Goal: Task Accomplishment & Management: Manage account settings

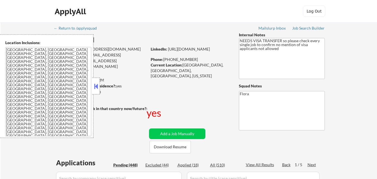
select select ""pending""
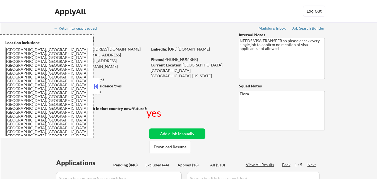
select select ""pending""
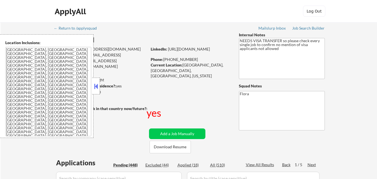
select select ""pending""
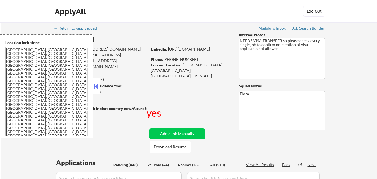
select select ""pending""
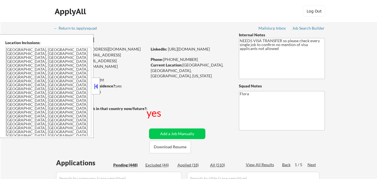
select select ""pending""
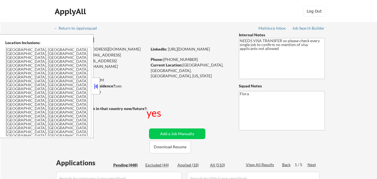
select select ""pending""
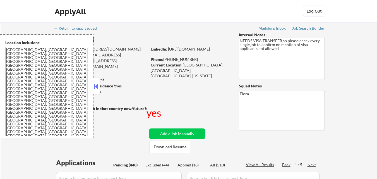
select select ""pending""
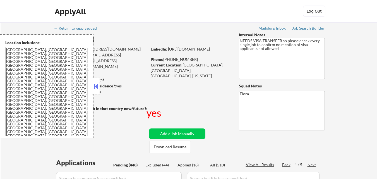
select select ""pending""
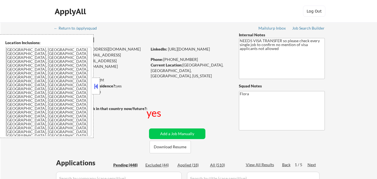
select select ""pending""
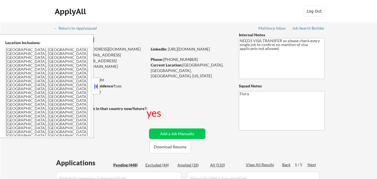
select select ""pending""
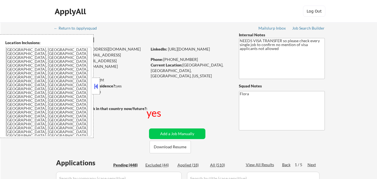
select select ""pending""
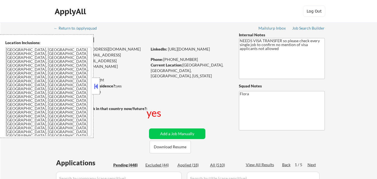
select select ""pending""
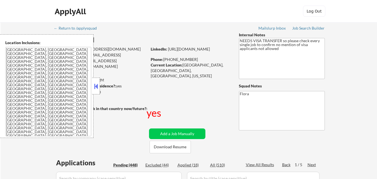
select select ""pending""
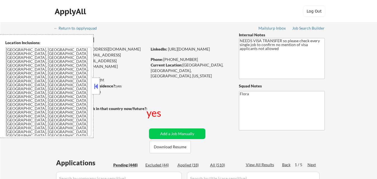
select select ""pending""
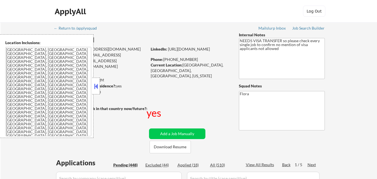
select select ""pending""
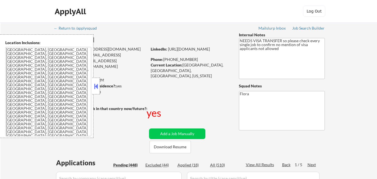
select select ""pending""
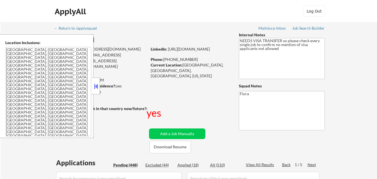
select select ""pending""
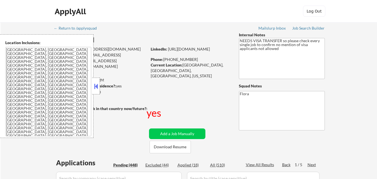
select select ""pending""
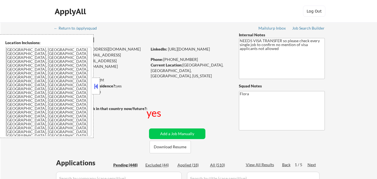
select select ""pending""
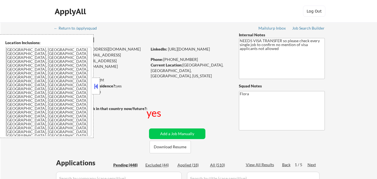
select select ""pending""
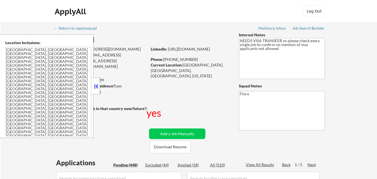
scroll to position [893, 0]
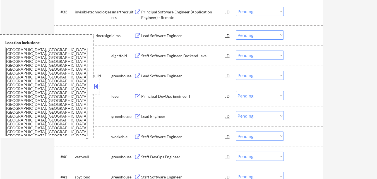
click at [98, 84] on button at bounding box center [96, 86] width 6 height 8
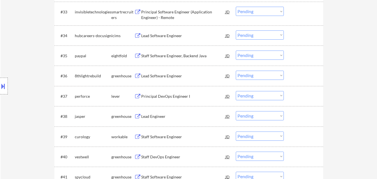
scroll to position [920, 0]
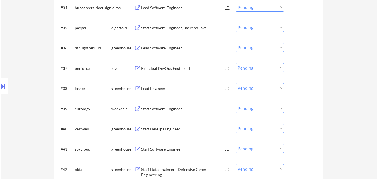
click at [167, 48] on div "Lead Software Engineer" at bounding box center [183, 48] width 84 height 6
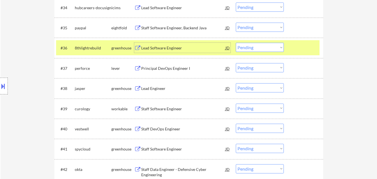
click at [278, 48] on select "Choose an option... Pending Applied Excluded (Questions) Excluded (Expired) Exc…" at bounding box center [260, 47] width 48 height 9
click at [236, 43] on select "Choose an option... Pending Applied Excluded (Questions) Excluded (Expired) Exc…" at bounding box center [260, 47] width 48 height 9
click at [307, 44] on div at bounding box center [304, 48] width 25 height 10
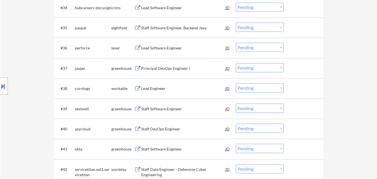
click at [163, 47] on div "Lead Software Engineer" at bounding box center [183, 48] width 84 height 6
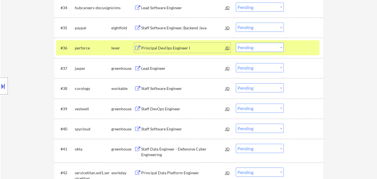
click at [261, 45] on select "Choose an option... Pending Applied Excluded (Questions) Excluded (Expired) Exc…" at bounding box center [260, 47] width 48 height 9
click at [236, 43] on select "Choose an option... Pending Applied Excluded (Questions) Excluded (Expired) Exc…" at bounding box center [260, 47] width 48 height 9
click at [160, 70] on div "Lead Engineer" at bounding box center [183, 69] width 84 height 6
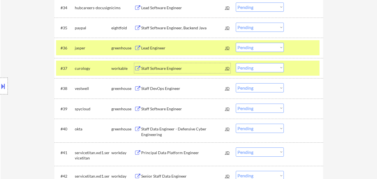
click at [315, 66] on div at bounding box center [304, 68] width 25 height 10
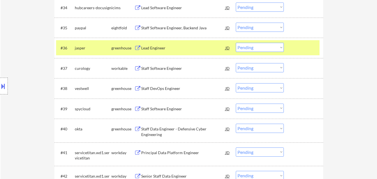
click at [273, 49] on select "Choose an option... Pending Applied Excluded (Questions) Excluded (Expired) Exc…" at bounding box center [260, 47] width 48 height 9
click at [236, 43] on select "Choose an option... Pending Applied Excluded (Questions) Excluded (Expired) Exc…" at bounding box center [260, 47] width 48 height 9
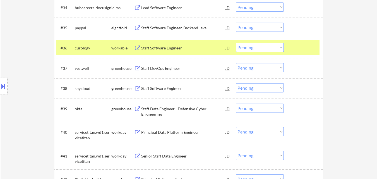
click at [301, 46] on div at bounding box center [304, 48] width 25 height 10
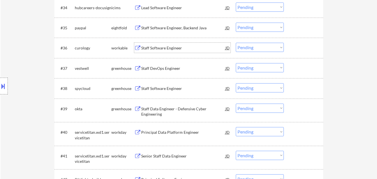
click at [164, 47] on div "Staff Software Engineer" at bounding box center [183, 48] width 84 height 6
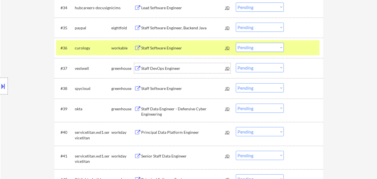
click at [170, 70] on div "Staff DevOps Engineer" at bounding box center [183, 69] width 84 height 6
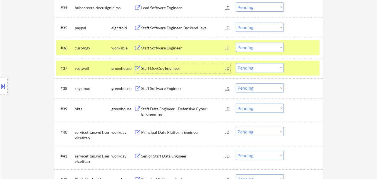
click at [258, 47] on select "Choose an option... Pending Applied Excluded (Questions) Excluded (Expired) Exc…" at bounding box center [260, 47] width 48 height 9
click at [236, 43] on select "Choose an option... Pending Applied Excluded (Questions) Excluded (Expired) Exc…" at bounding box center [260, 47] width 48 height 9
click at [296, 66] on div at bounding box center [304, 68] width 25 height 10
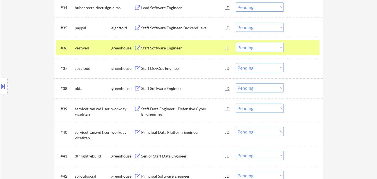
click at [299, 45] on div at bounding box center [304, 48] width 25 height 10
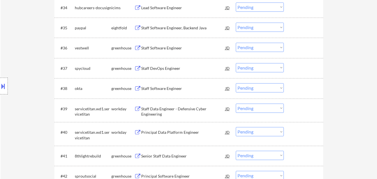
click at [299, 44] on div at bounding box center [304, 48] width 25 height 10
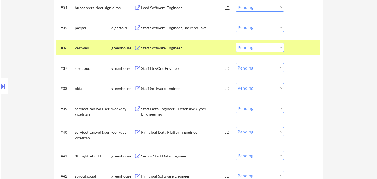
click at [161, 72] on div "Staff DevOps Engineer" at bounding box center [183, 68] width 84 height 10
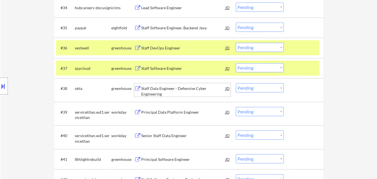
click at [161, 91] on div "Staff Data Engineer - Defensive Cyber Engineering" at bounding box center [183, 91] width 84 height 11
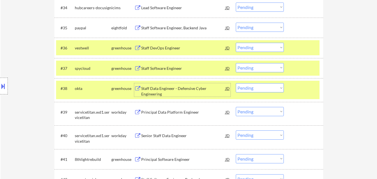
click at [249, 45] on select "Choose an option... Pending Applied Excluded (Questions) Excluded (Expired) Exc…" at bounding box center [260, 47] width 48 height 9
click at [236, 43] on select "Choose an option... Pending Applied Excluded (Questions) Excluded (Expired) Exc…" at bounding box center [260, 47] width 48 height 9
select select ""pending""
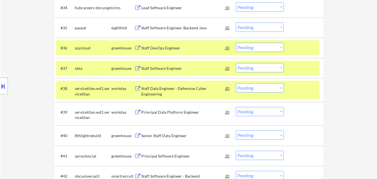
click at [298, 88] on div at bounding box center [304, 88] width 25 height 10
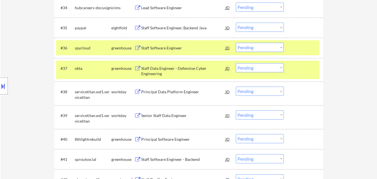
click at [301, 47] on div at bounding box center [304, 48] width 25 height 10
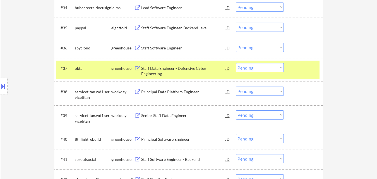
click at [304, 48] on div at bounding box center [304, 48] width 25 height 10
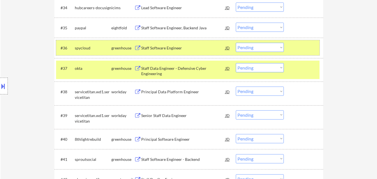
click at [266, 69] on select "Choose an option... Pending Applied Excluded (Questions) Excluded (Expired) Exc…" at bounding box center [260, 67] width 48 height 9
click at [236, 63] on select "Choose an option... Pending Applied Excluded (Questions) Excluded (Expired) Exc…" at bounding box center [260, 67] width 48 height 9
click at [162, 138] on div "Principal Software Engineer" at bounding box center [183, 139] width 84 height 6
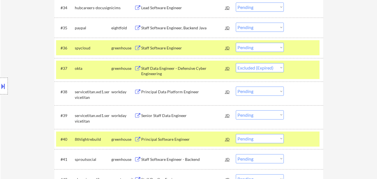
select select ""pending""
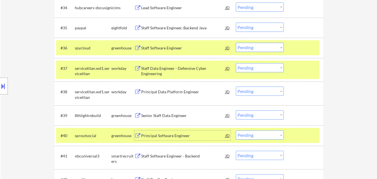
click at [276, 48] on select "Choose an option... Pending Applied Excluded (Questions) Excluded (Expired) Exc…" at bounding box center [260, 47] width 48 height 9
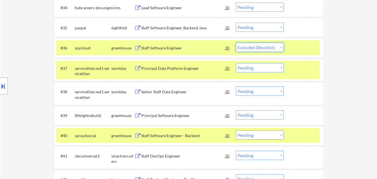
click at [236, 43] on select "Choose an option... Pending Applied Excluded (Questions) Excluded (Expired) Exc…" at bounding box center [260, 47] width 48 height 9
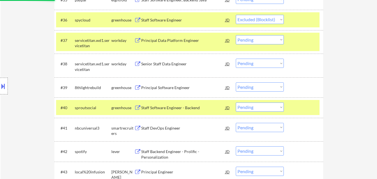
click at [178, 107] on div "Staff Software Engineer - Backend" at bounding box center [183, 108] width 84 height 6
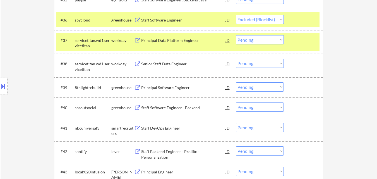
select select ""pending""
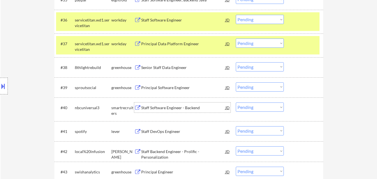
click at [255, 63] on select "Choose an option... Pending Applied Excluded (Questions) Excluded (Expired) Exc…" at bounding box center [260, 66] width 48 height 9
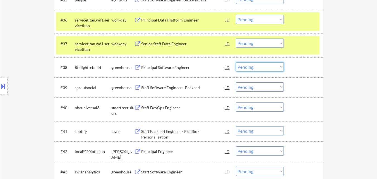
click at [277, 68] on select "Choose an option... Pending Applied Excluded (Questions) Excluded (Expired) Exc…" at bounding box center [260, 66] width 48 height 9
click at [236, 62] on select "Choose an option... Pending Applied Excluded (Questions) Excluded (Expired) Exc…" at bounding box center [260, 66] width 48 height 9
click at [310, 25] on div at bounding box center [304, 20] width 25 height 10
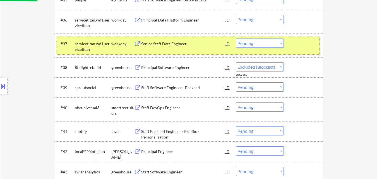
click at [306, 43] on div at bounding box center [304, 43] width 25 height 10
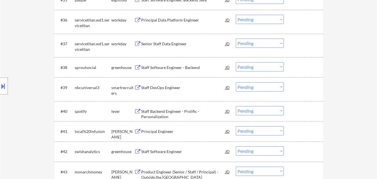
click at [302, 64] on div at bounding box center [304, 67] width 25 height 10
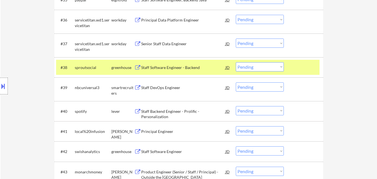
click at [194, 111] on div "Staff Backend Engineer - Prolific - Personalization" at bounding box center [183, 114] width 84 height 11
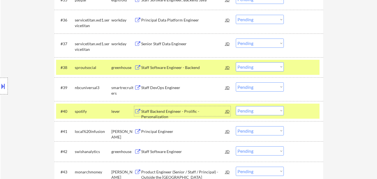
click at [243, 67] on select "Choose an option... Pending Applied Excluded (Questions) Excluded (Expired) Exc…" at bounding box center [260, 66] width 48 height 9
click at [236, 62] on select "Choose an option... Pending Applied Excluded (Questions) Excluded (Expired) Exc…" at bounding box center [260, 66] width 48 height 9
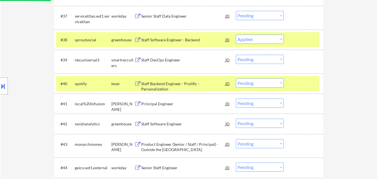
scroll to position [976, 0]
click at [153, 101] on div "Principal Engineer" at bounding box center [183, 104] width 84 height 6
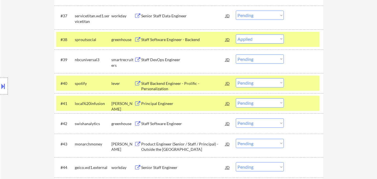
select select ""pending""
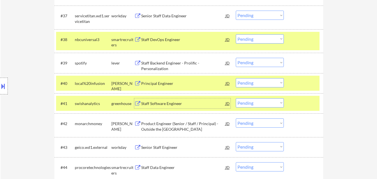
click at [264, 85] on select "Choose an option... Pending Applied Excluded (Questions) Excluded (Expired) Exc…" at bounding box center [260, 82] width 48 height 9
select select ""excluded__blocklist_""
click at [236, 78] on select "Choose an option... Pending Applied Excluded (Questions) Excluded (Expired) Exc…" at bounding box center [260, 82] width 48 height 9
click at [286, 40] on div "#38 nbcuniversal3 smartrecruiters Staff DevOps Engineer JD Choose an option... …" at bounding box center [187, 41] width 263 height 18
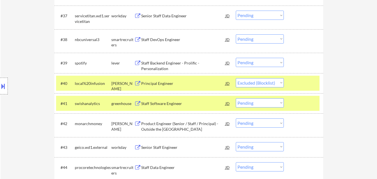
click at [297, 82] on div at bounding box center [304, 83] width 25 height 10
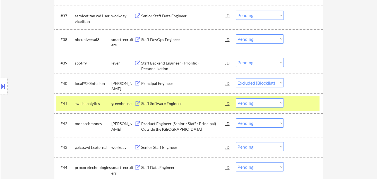
click at [297, 107] on div at bounding box center [304, 103] width 25 height 10
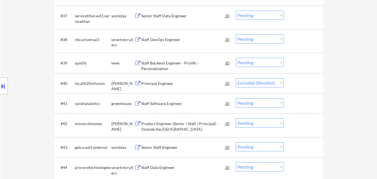
click at [257, 61] on select "Choose an option... Pending Applied Excluded (Questions) Excluded (Expired) Exc…" at bounding box center [260, 62] width 48 height 9
click at [236, 58] on select "Choose an option... Pending Applied Excluded (Questions) Excluded (Expired) Exc…" at bounding box center [260, 62] width 48 height 9
select select ""pending""
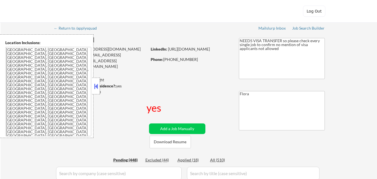
select select ""pending""
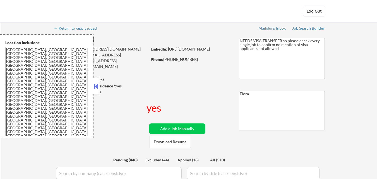
select select ""pending""
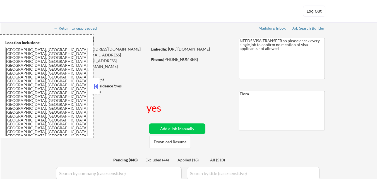
select select ""pending""
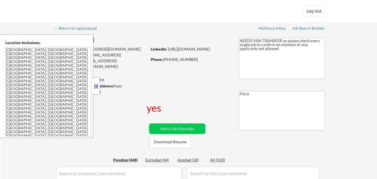
select select ""pending""
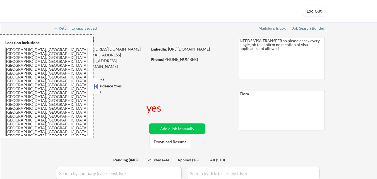
select select ""pending""
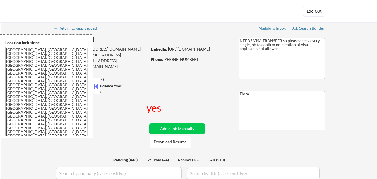
select select ""pending""
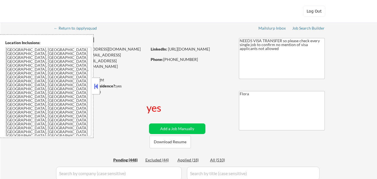
select select ""pending""
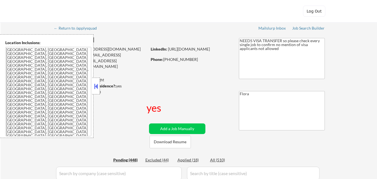
select select ""pending""
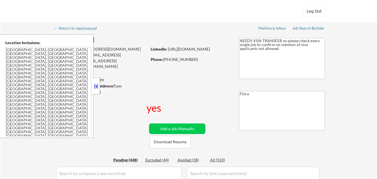
select select ""pending""
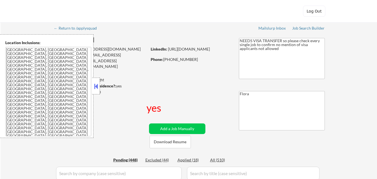
select select ""pending""
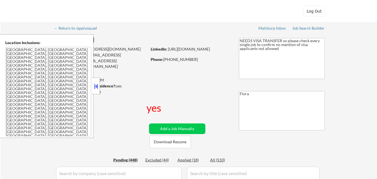
select select ""pending""
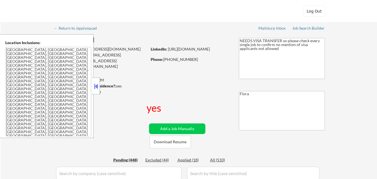
select select ""pending""
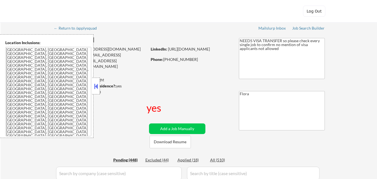
select select ""pending""
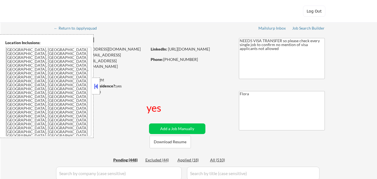
select select ""pending""
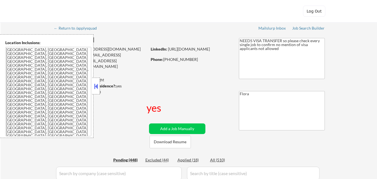
select select ""pending""
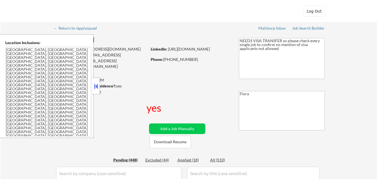
select select ""pending""
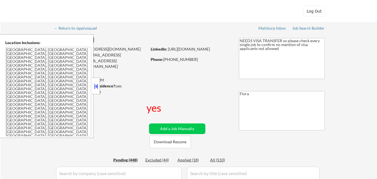
select select ""pending""
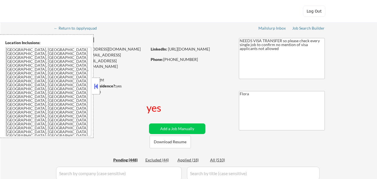
select select ""pending""
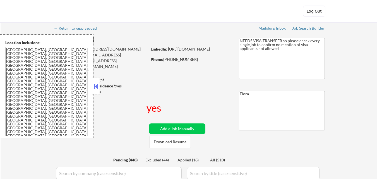
select select ""pending""
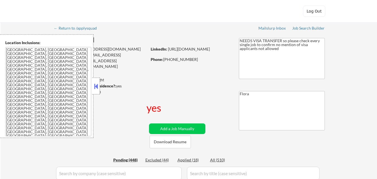
select select ""pending""
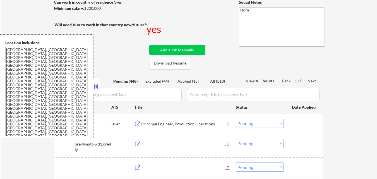
scroll to position [84, 0]
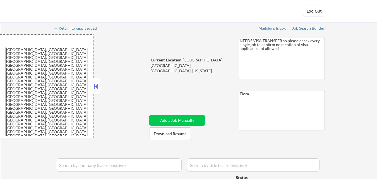
select select ""applied""
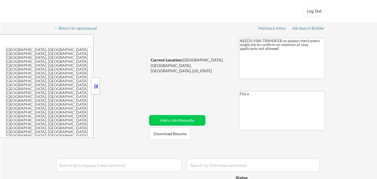
select select ""applied""
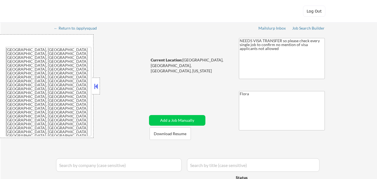
select select ""applied""
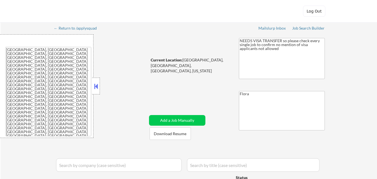
select select ""applied""
select select ""excluded__expired_""
select select ""pending""
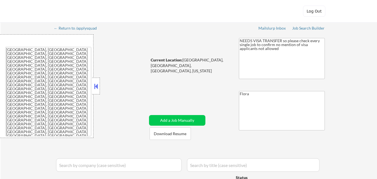
select select ""pending""
select select ""excluded__bad_match_""
select select ""pending""
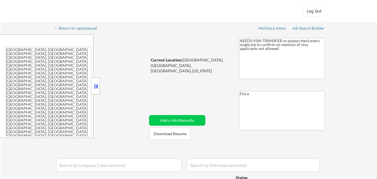
select select ""excluded__salary_""
select select ""pending""
select select ""excluded__other_""
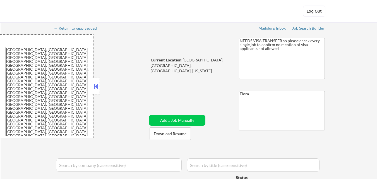
select select ""excluded__expired_""
select select ""excluded__blocklist_""
select select ""excluded__bad_match_""
select select ""pending""
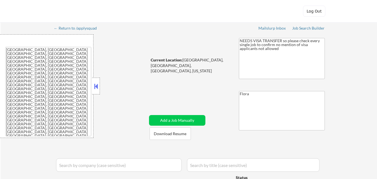
select select ""pending""
select select ""excluded""
select select ""excluded__blocklist_""
select select ""pending""
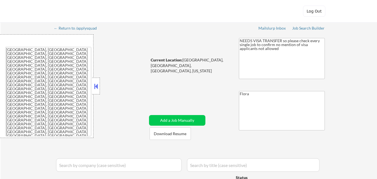
select select ""excluded__expired_""
select select ""excluded__location_""
select select ""excluded__expired_""
select select ""excluded__salary_""
select select ""excluded__bad_match_""
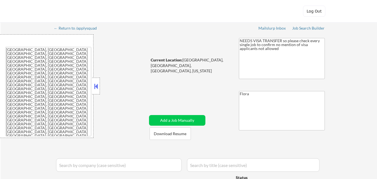
select select ""excluded__other_""
select select ""excluded__blocklist_""
select select ""excluded""
select select ""pending""
select select ""excluded__salary_""
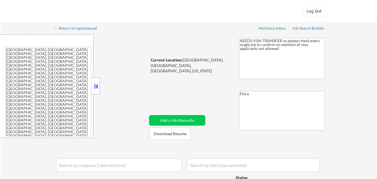
select select ""excluded""
select select ""pending""
select select ""excluded""
select select ""excluded__location_""
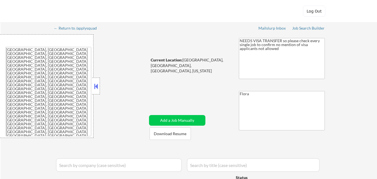
select select ""pending""
select select ""excluded__location_""
select select ""pending""
select select ""excluded__bad_match_""
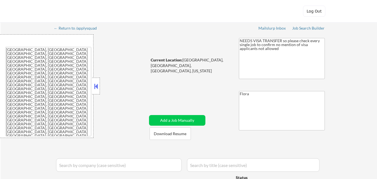
select select ""pending""
select select ""excluded""
select select ""pending""
select select ""excluded""
select select ""pending""
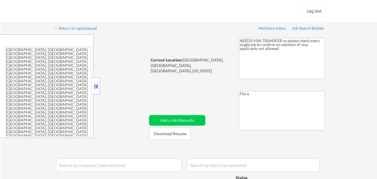
select select ""pending""
select select ""excluded__expired_""
select select ""pending""
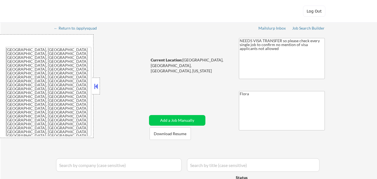
select select ""pending""
select select ""excluded""
select select ""excluded__bad_match_""
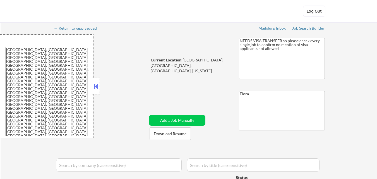
select select ""pending""
select select ""excluded__salary_""
select select ""excluded__expired_""
select select ""excluded__bad_match_""
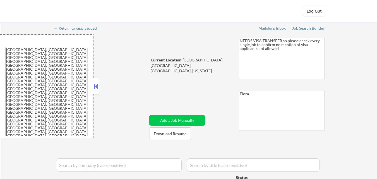
select select ""excluded__salary_""
select select ""pending""
select select ""excluded__expired_""
select select ""excluded__location_""
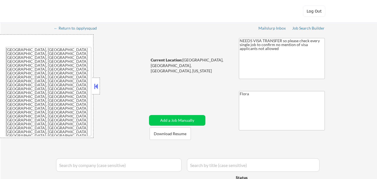
select select ""pending""
select select ""excluded__location_""
select select ""excluded__expired_""
select select ""excluded""
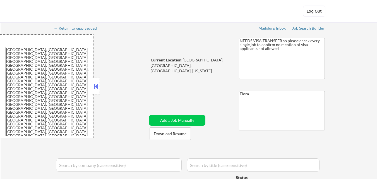
select select ""excluded__blocklist_""
select select ""pending""
select select ""excluded__bad_match_""
select select ""excluded""
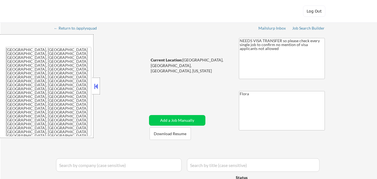
select select ""pending""
select select ""excluded""
select select ""pending""
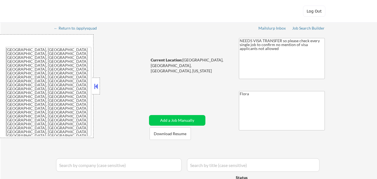
select select ""pending""
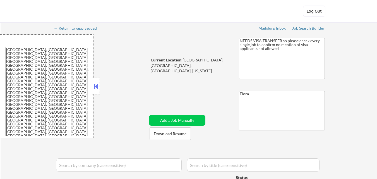
select select ""pending""
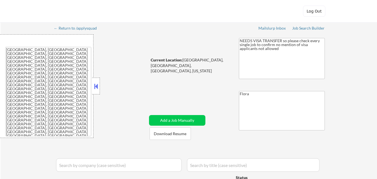
select select ""pending""
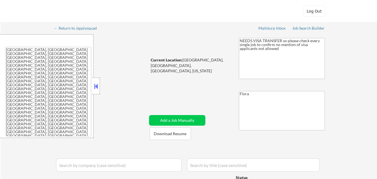
select select ""pending""
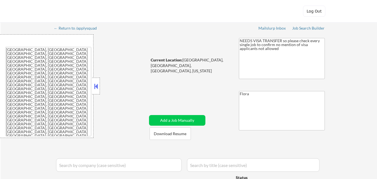
select select ""pending""
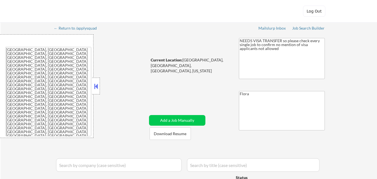
select select ""pending""
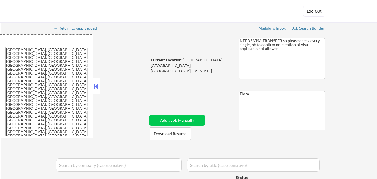
select select ""pending""
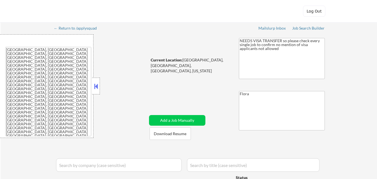
select select ""pending""
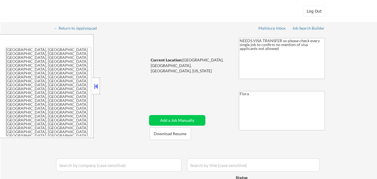
select select ""pending""
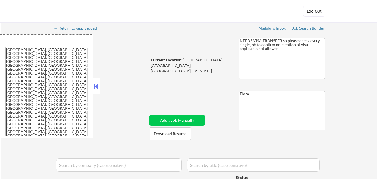
select select ""pending""
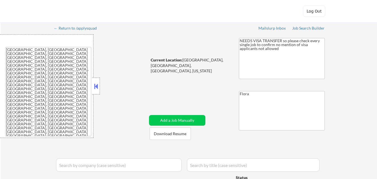
select select ""pending""
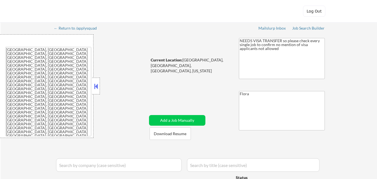
select select ""pending""
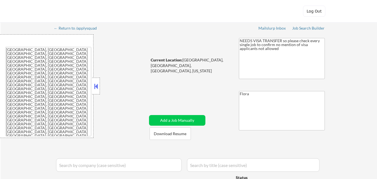
select select ""pending""
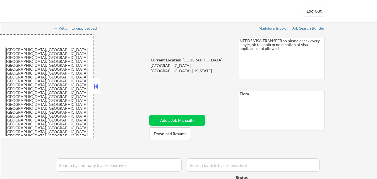
select select ""pending""
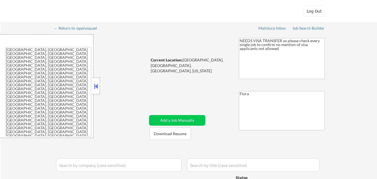
select select ""pending""
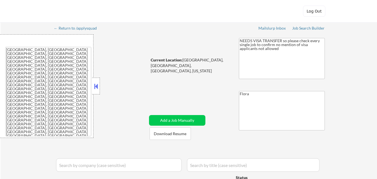
select select ""pending""
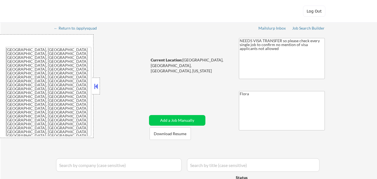
select select ""pending""
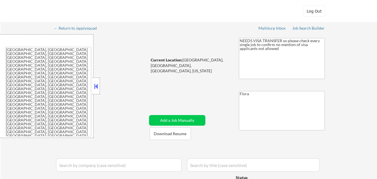
select select ""pending""
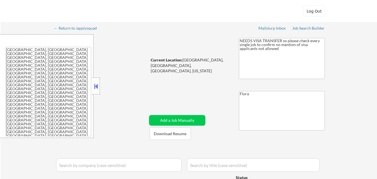
select select ""pending""
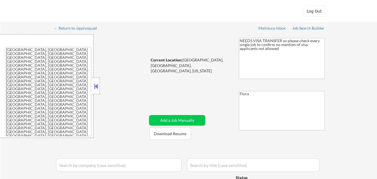
select select ""pending""
select select ""excluded__blocklist_""
select select ""excluded__expired_""
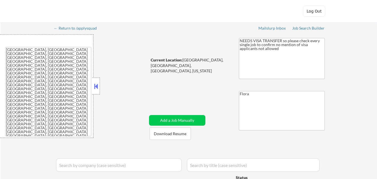
select select ""pending""
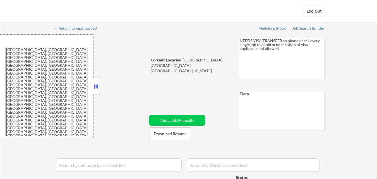
select select ""pending""
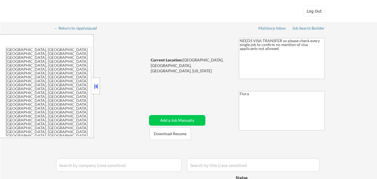
select select ""pending""
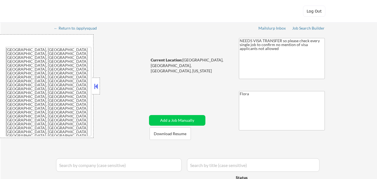
select select ""pending""
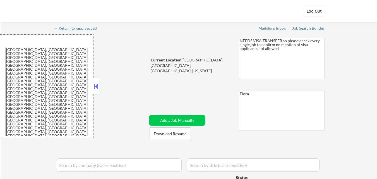
select select ""pending""
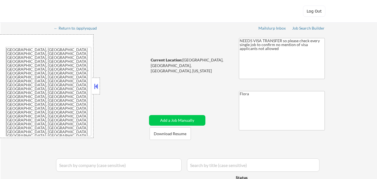
select select ""pending""
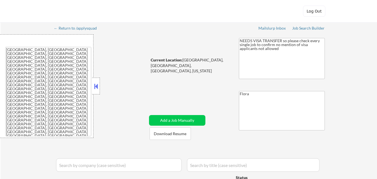
select select ""pending""
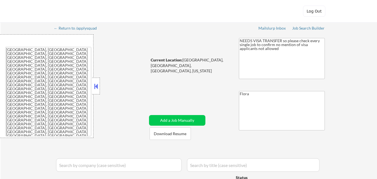
select select ""pending""
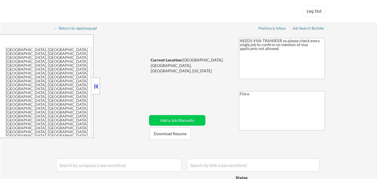
select select ""pending""
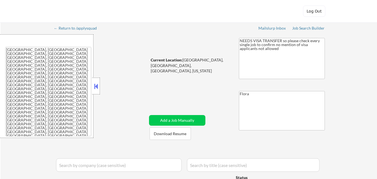
select select ""pending""
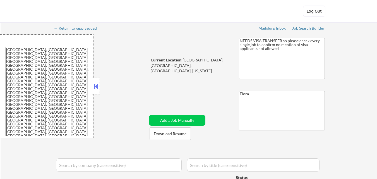
select select ""pending""
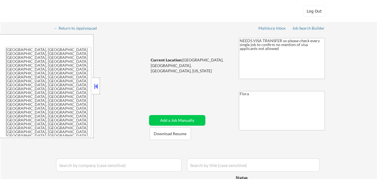
select select ""pending""
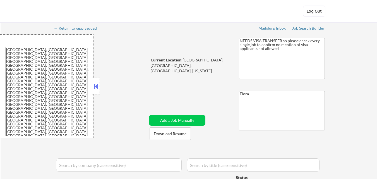
select select ""pending""
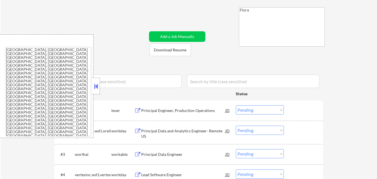
scroll to position [84, 0]
select select ""pending""
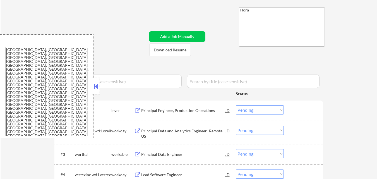
select select ""pending""
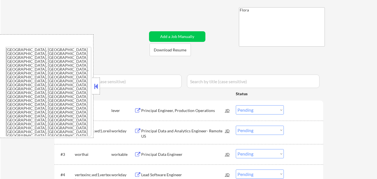
select select ""pending""
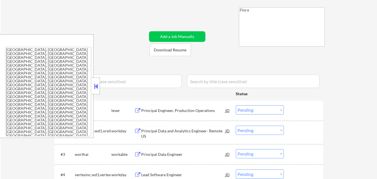
select select ""pending""
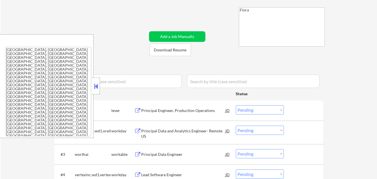
select select ""pending""
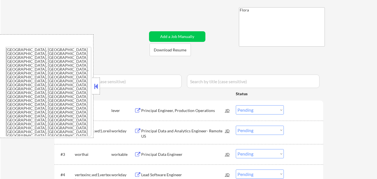
select select ""pending""
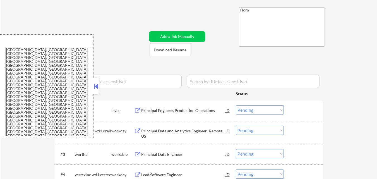
select select ""pending""
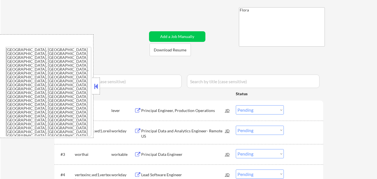
select select ""pending""
select select ""excluded__blocklist_""
select select ""excluded__expired_""
select select ""pending""
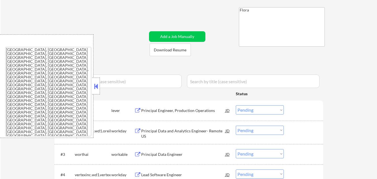
select select ""pending""
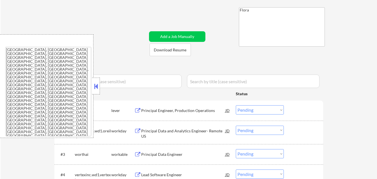
select select ""pending""
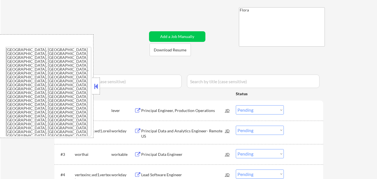
select select ""pending""
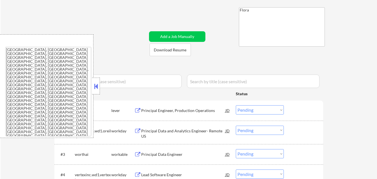
select select ""pending""
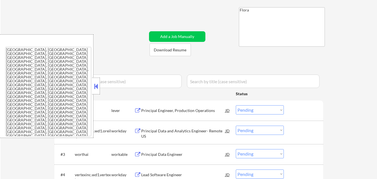
select select ""pending""
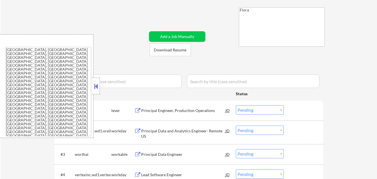
select select ""pending""
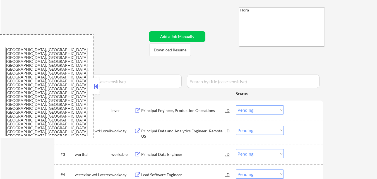
select select ""pending""
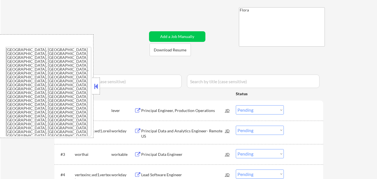
select select ""pending""
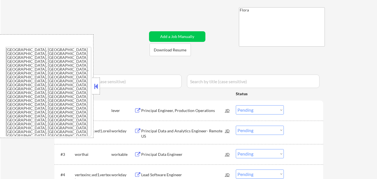
select select ""pending""
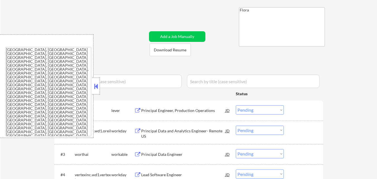
select select ""pending""
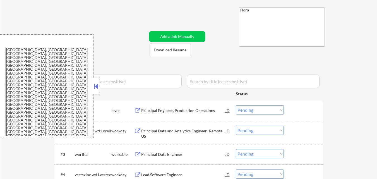
select select ""pending""
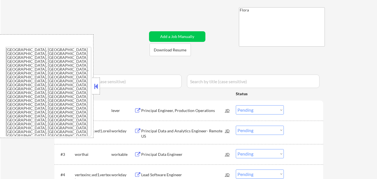
select select ""pending""
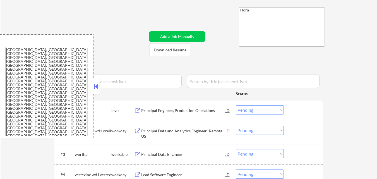
select select ""pending""
click at [95, 83] on button at bounding box center [96, 86] width 6 height 8
